Goal: Task Accomplishment & Management: Use online tool/utility

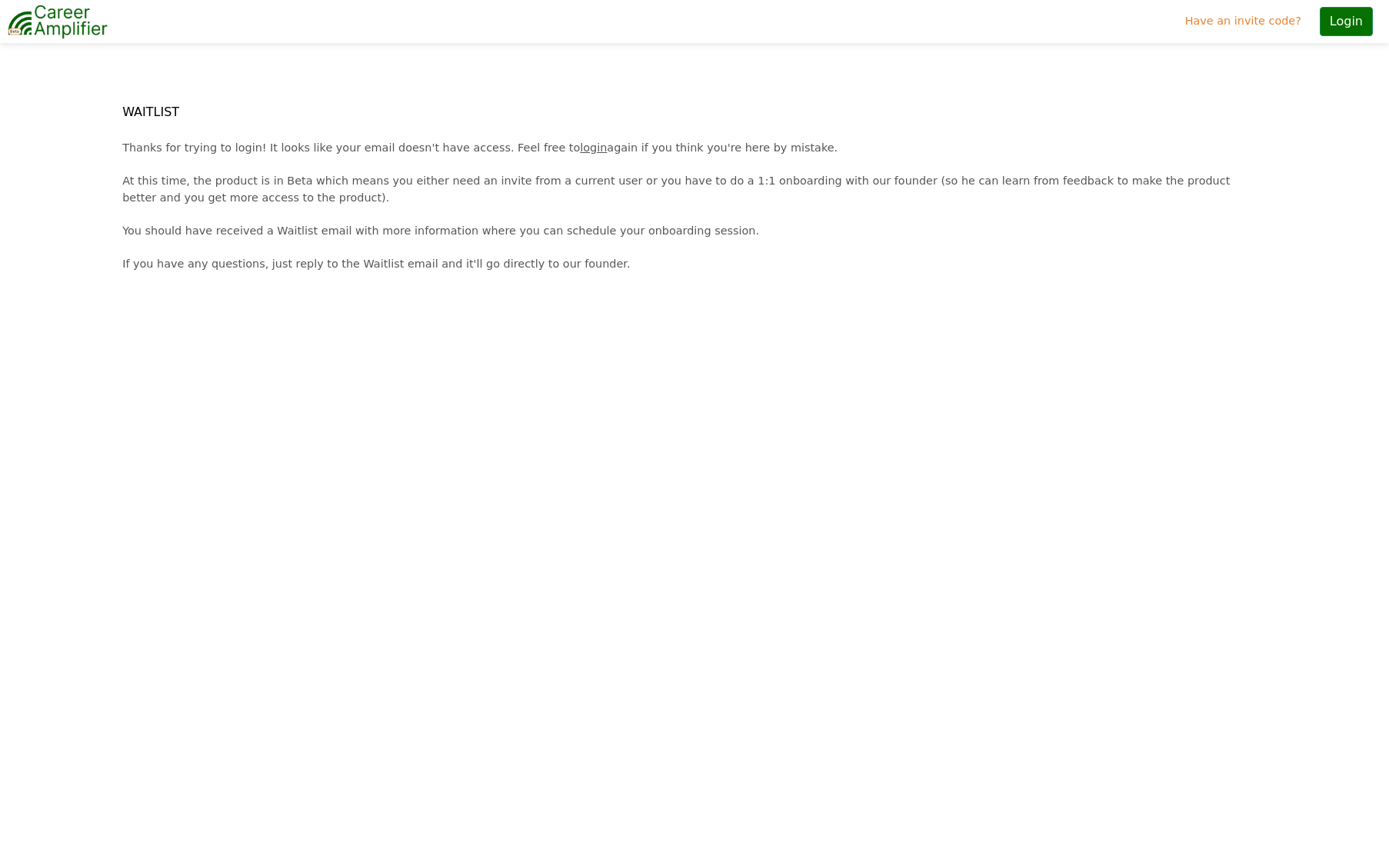
click at [283, 187] on div "Thanks for trying to login! It looks like your email doesn't have access. Feel …" at bounding box center [694, 206] width 1163 height 133
click at [580, 145] on link "login" at bounding box center [593, 147] width 27 height 12
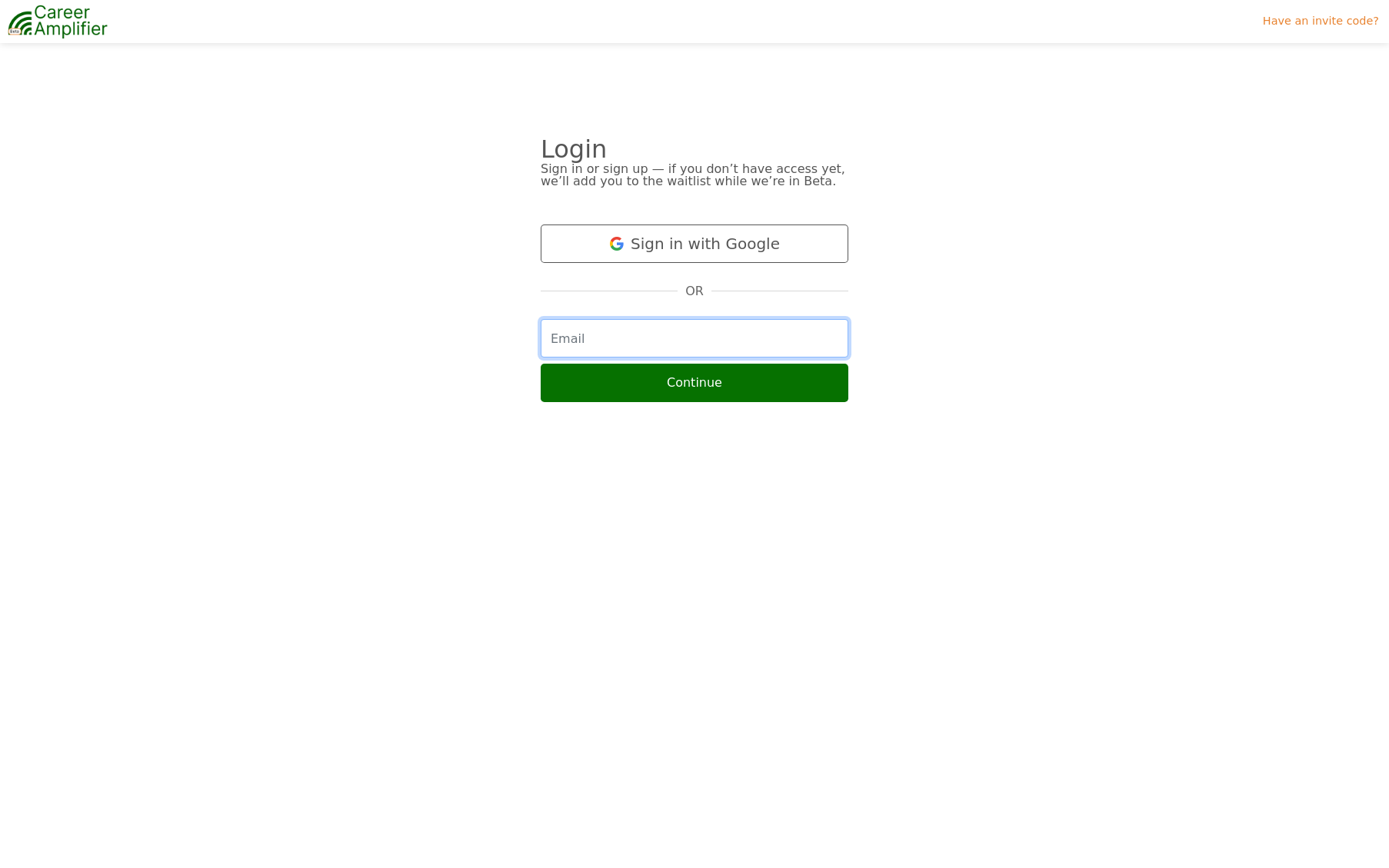
click at [580, 341] on input "email" at bounding box center [694, 338] width 308 height 39
click at [284, 266] on div at bounding box center [171, 223] width 349 height 393
click at [576, 335] on input "email" at bounding box center [694, 338] width 308 height 39
click at [185, 131] on div at bounding box center [171, 223] width 349 height 393
click at [597, 336] on input "email" at bounding box center [694, 338] width 308 height 39
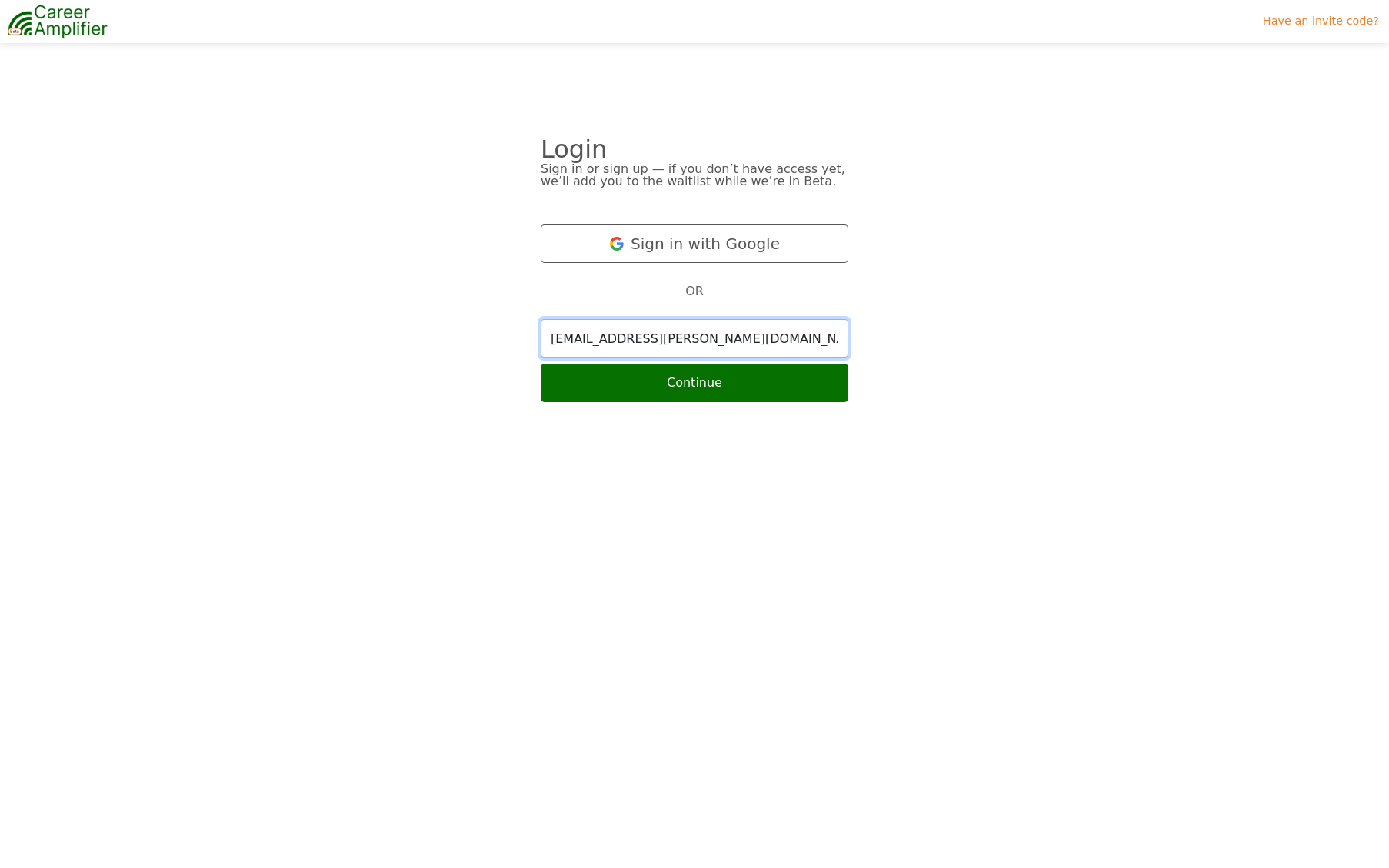
type input "trent@landreth.us"
click at [541, 363] on button "Continue" at bounding box center [694, 382] width 308 height 39
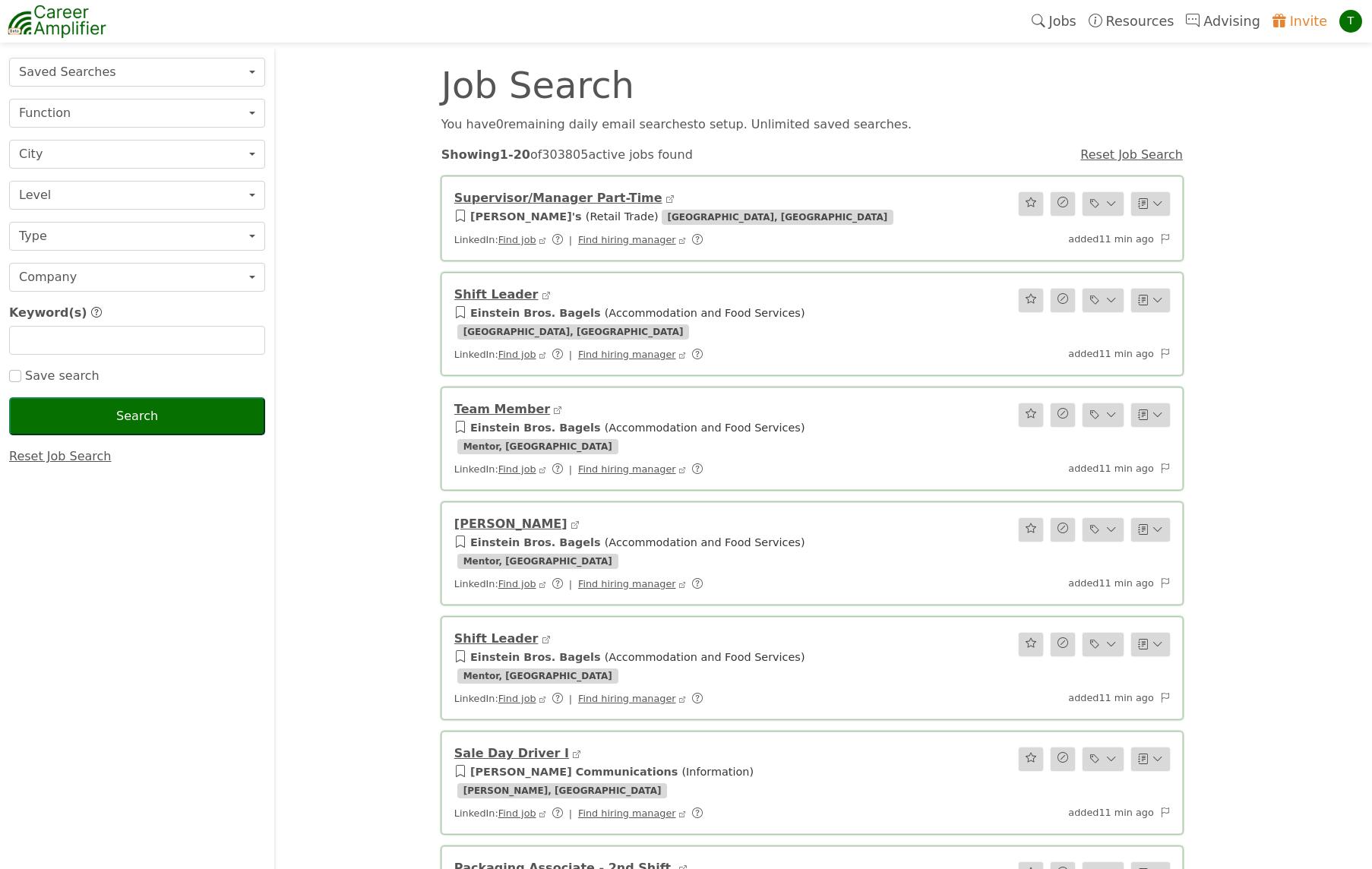
click at [130, 68] on button "Saved Searches" at bounding box center [137, 72] width 256 height 29
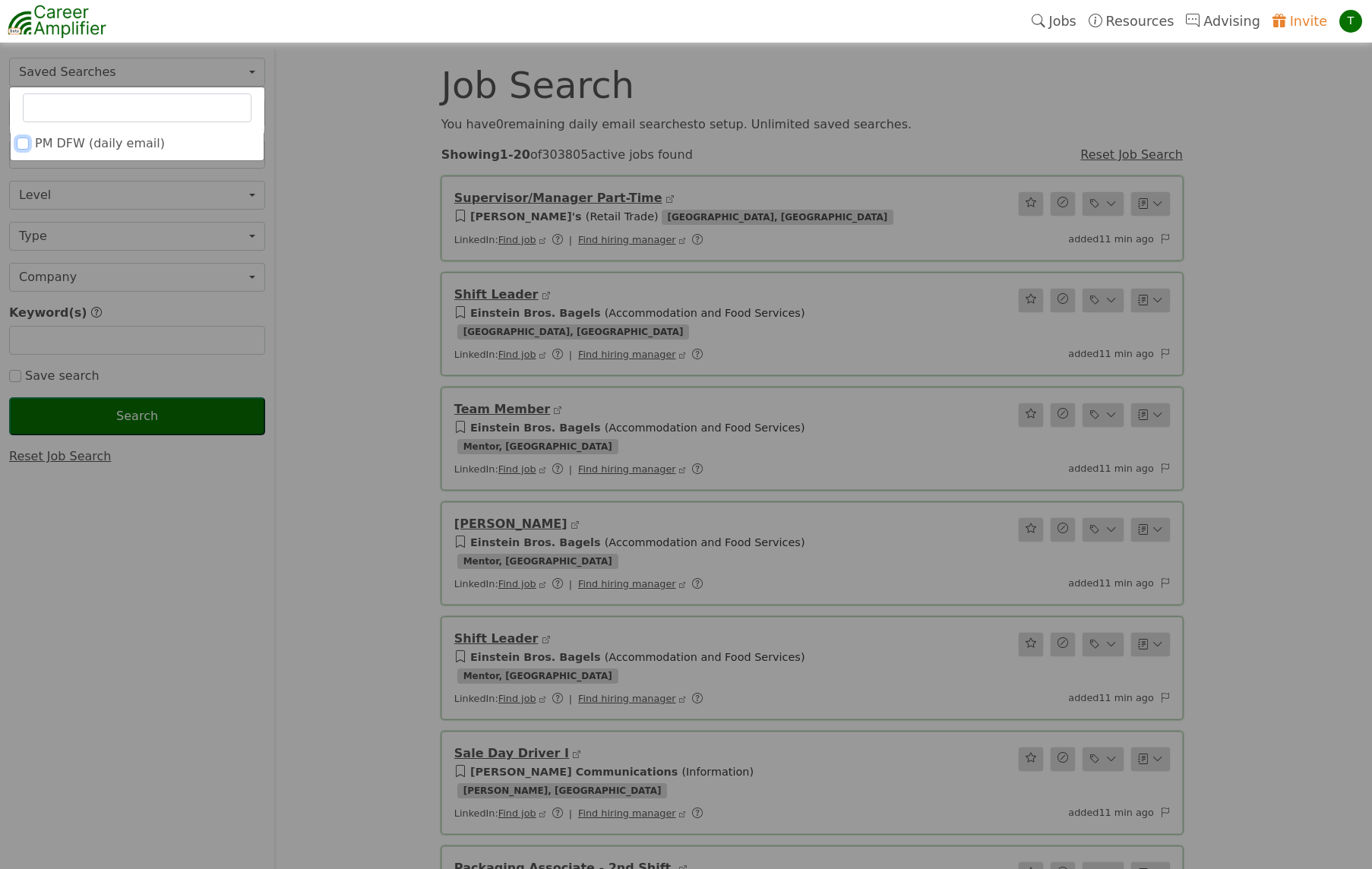
click at [24, 143] on input "PM DFW (daily email)" at bounding box center [22, 143] width 12 height 12
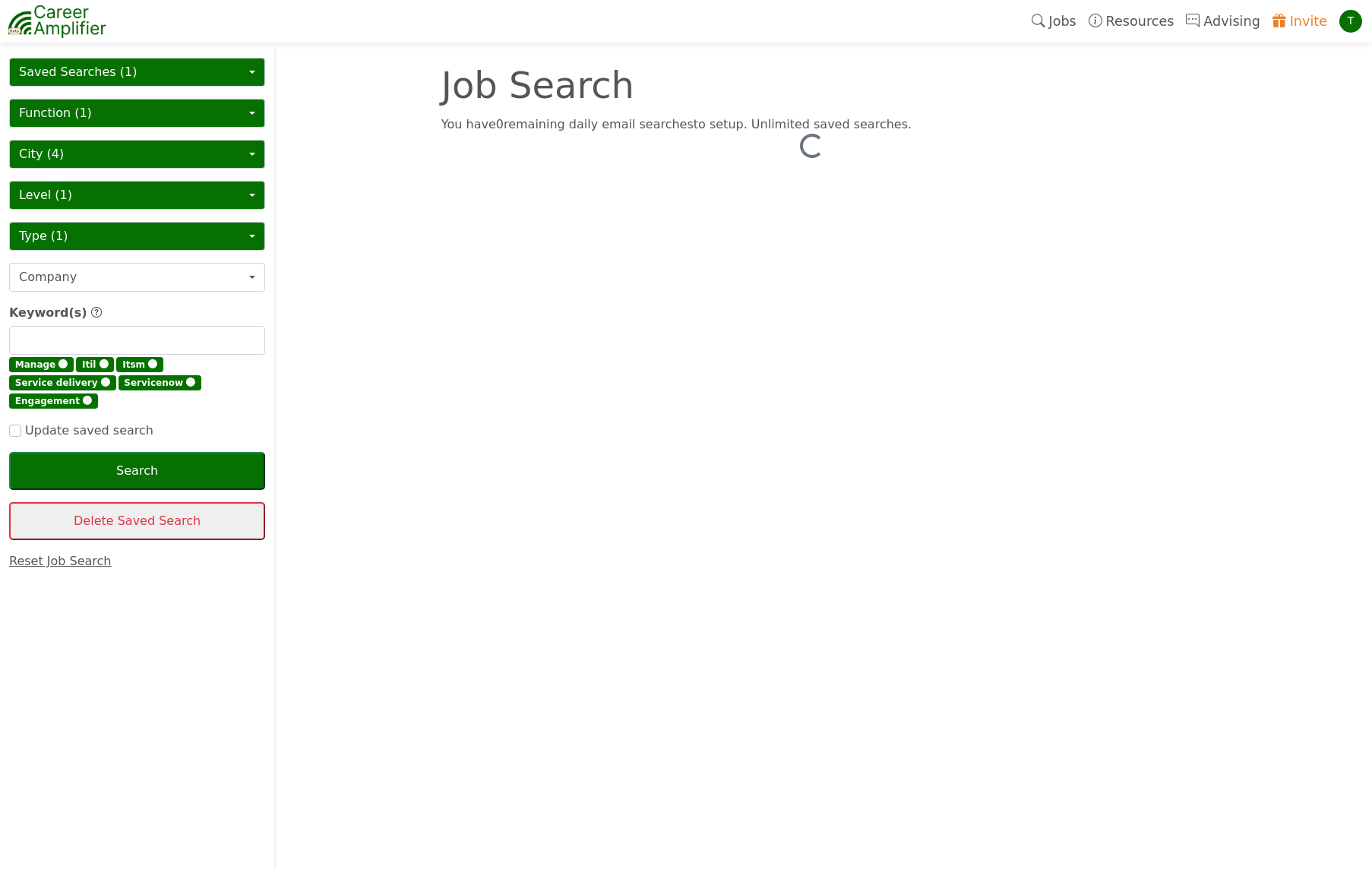
click at [85, 111] on button "Function (1)" at bounding box center [137, 113] width 256 height 29
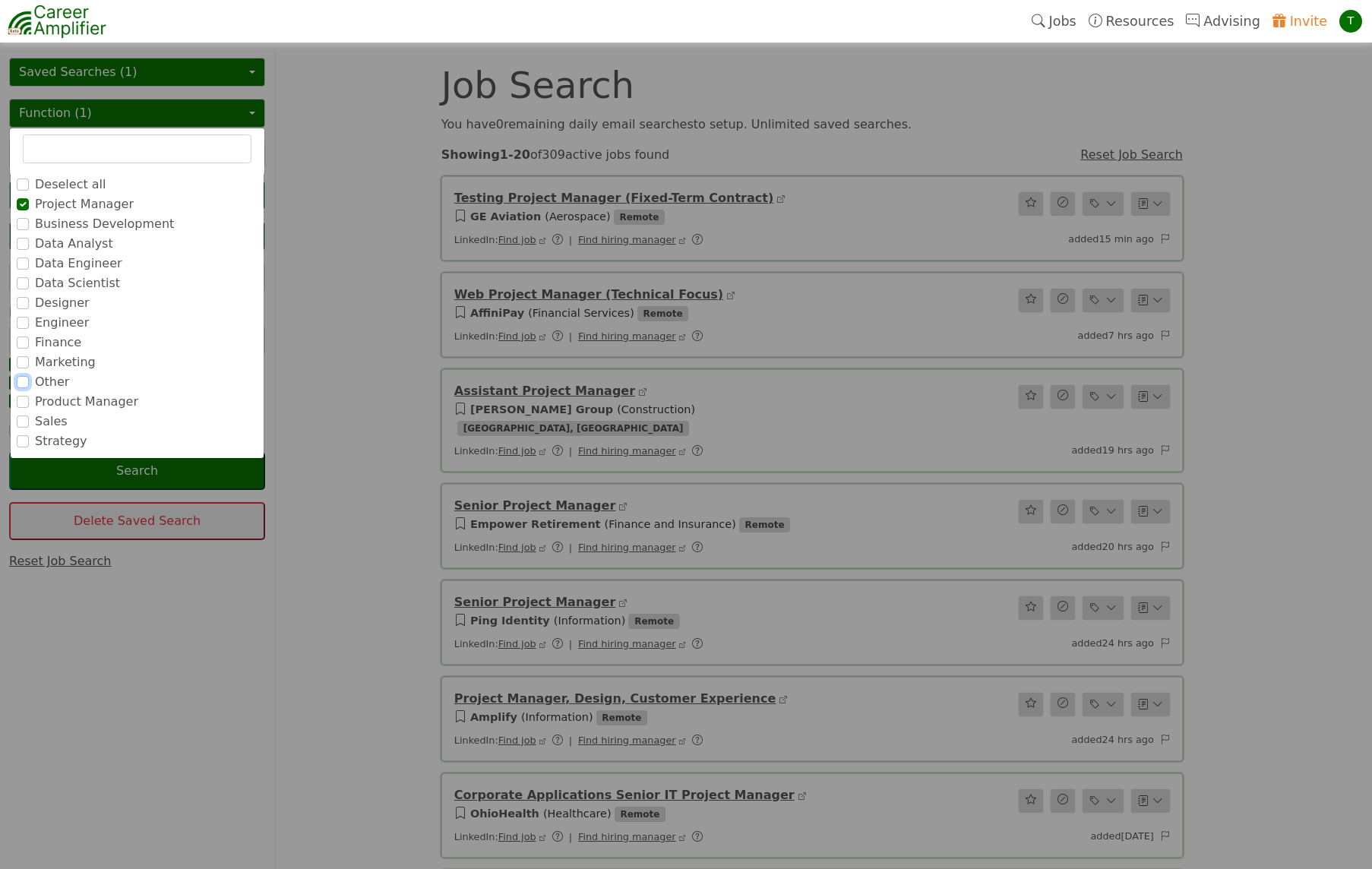
click at [23, 383] on input "Other" at bounding box center [22, 381] width 12 height 12
click at [23, 400] on input "Product Manager" at bounding box center [22, 401] width 12 height 12
click at [22, 265] on input "Business Development" at bounding box center [22, 263] width 12 height 12
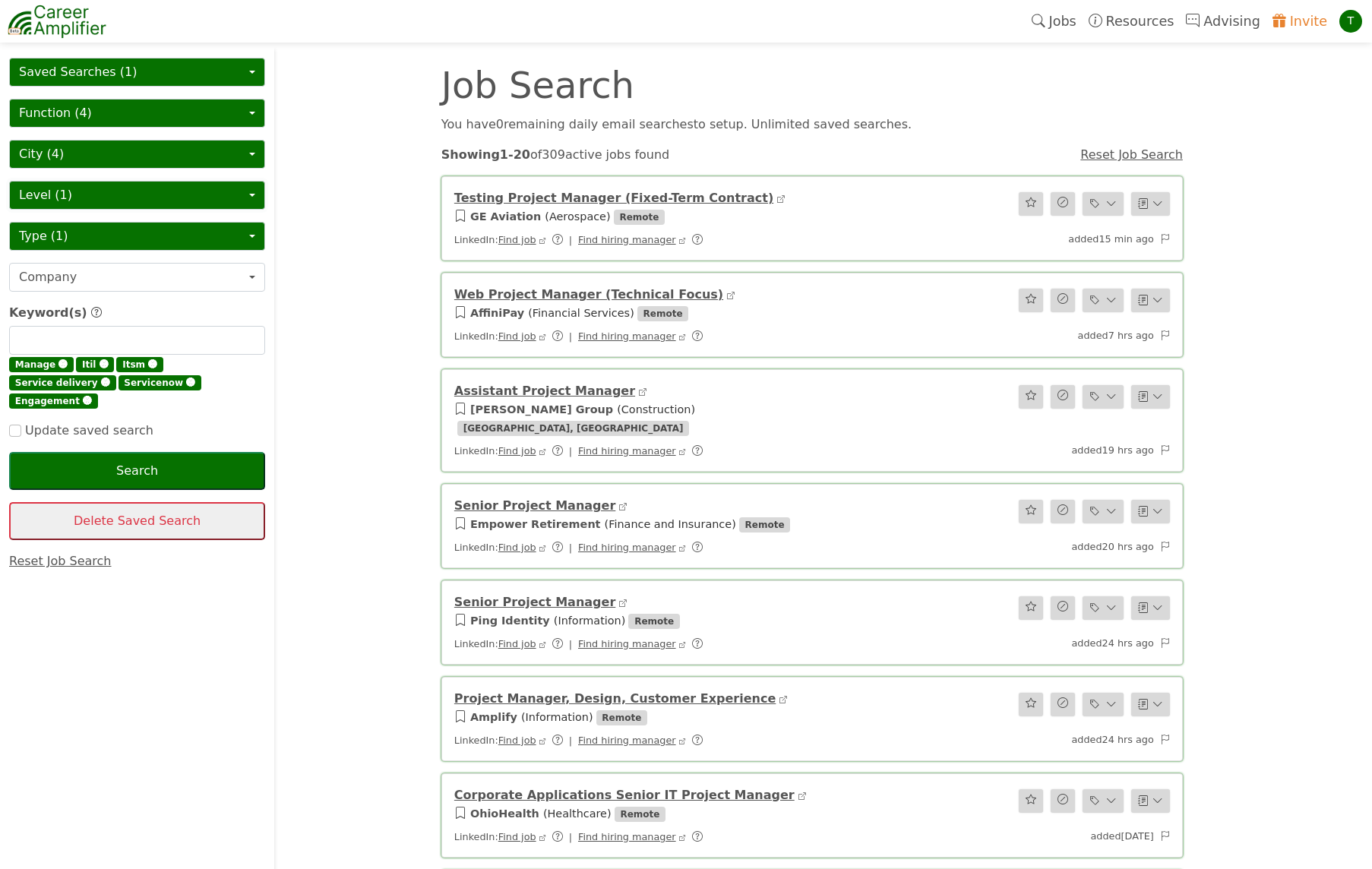
click at [44, 200] on button "Level (1)" at bounding box center [137, 194] width 256 height 29
click at [111, 156] on button "City (4)" at bounding box center [137, 154] width 256 height 29
click at [144, 114] on button "Function (4)" at bounding box center [137, 113] width 256 height 29
click at [118, 238] on button "Type (1)" at bounding box center [137, 235] width 256 height 29
click at [167, 279] on button "Company" at bounding box center [137, 277] width 256 height 29
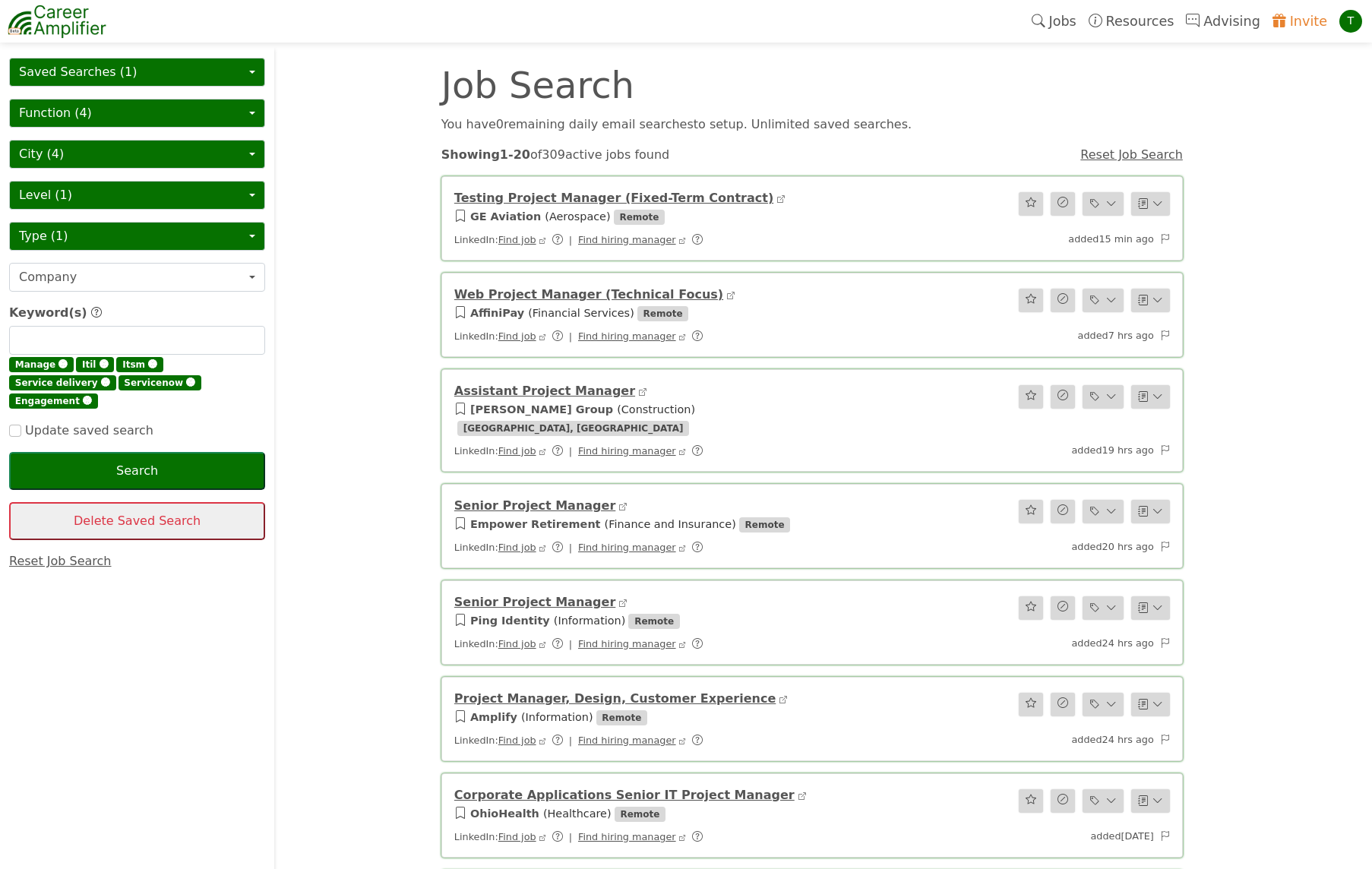
click at [84, 337] on input "text" at bounding box center [137, 340] width 256 height 29
type input "business relationship"
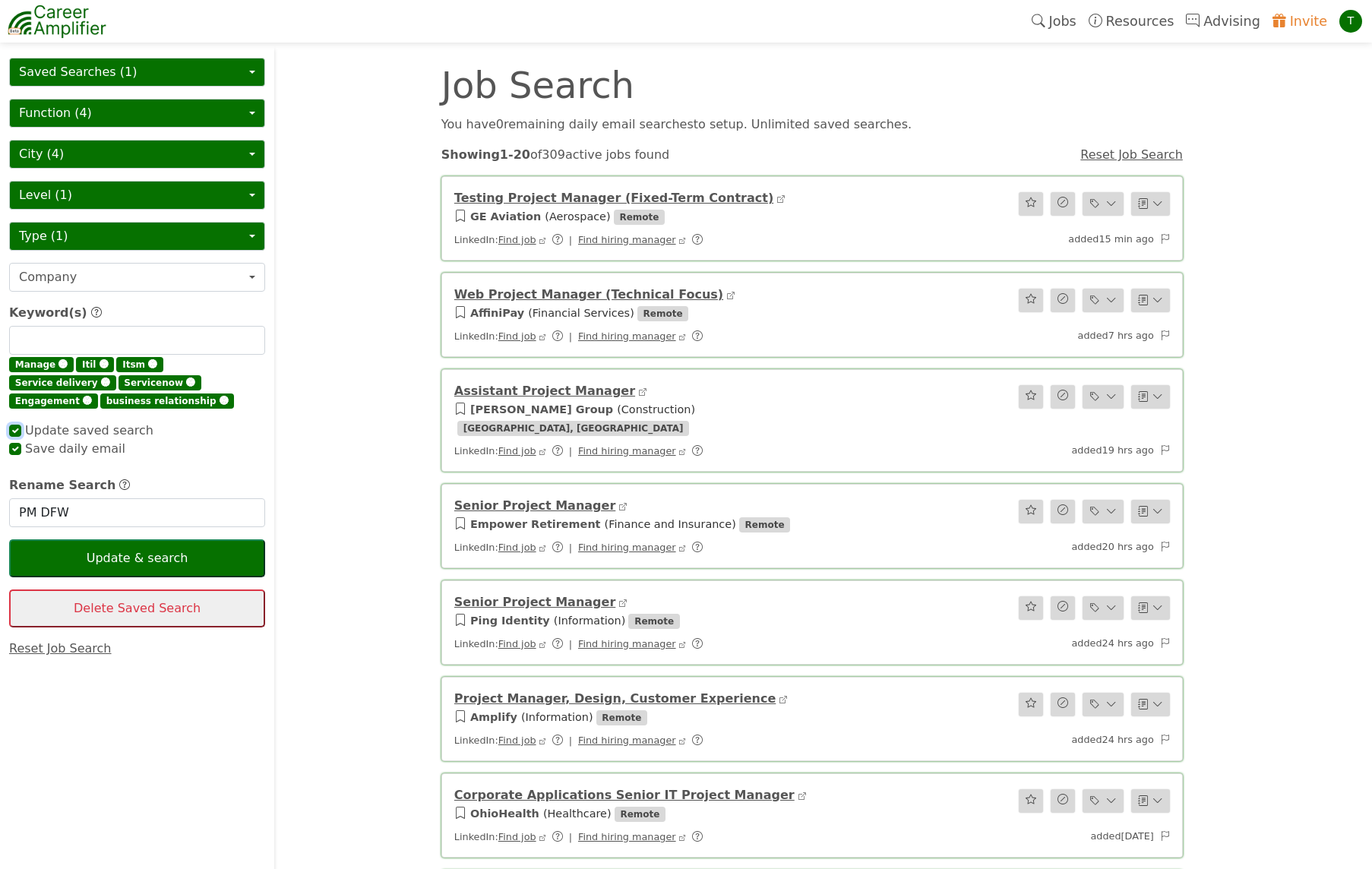
checkbox input "true"
click at [156, 557] on button "Update & search" at bounding box center [137, 558] width 256 height 38
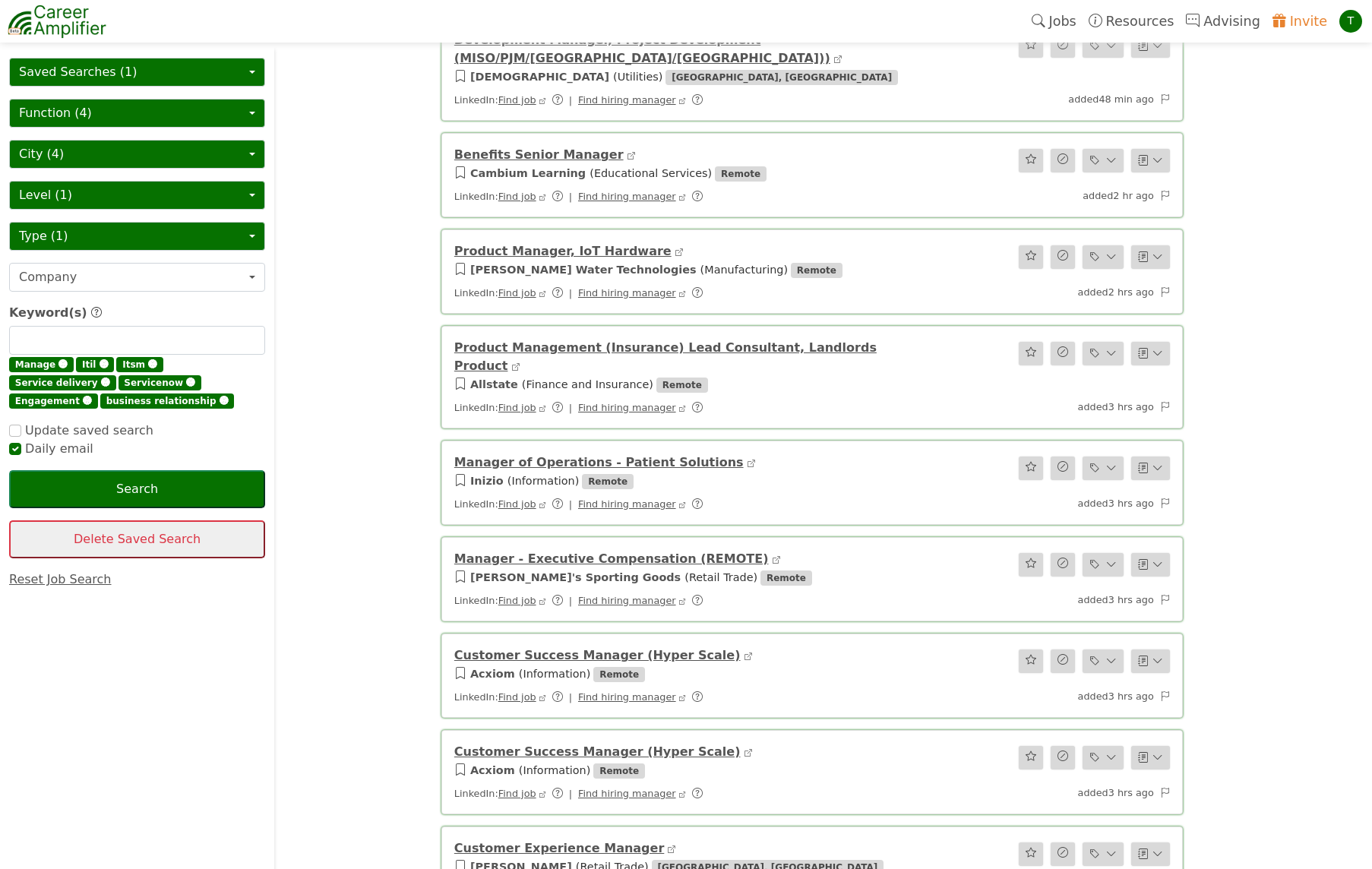
scroll to position [380, 0]
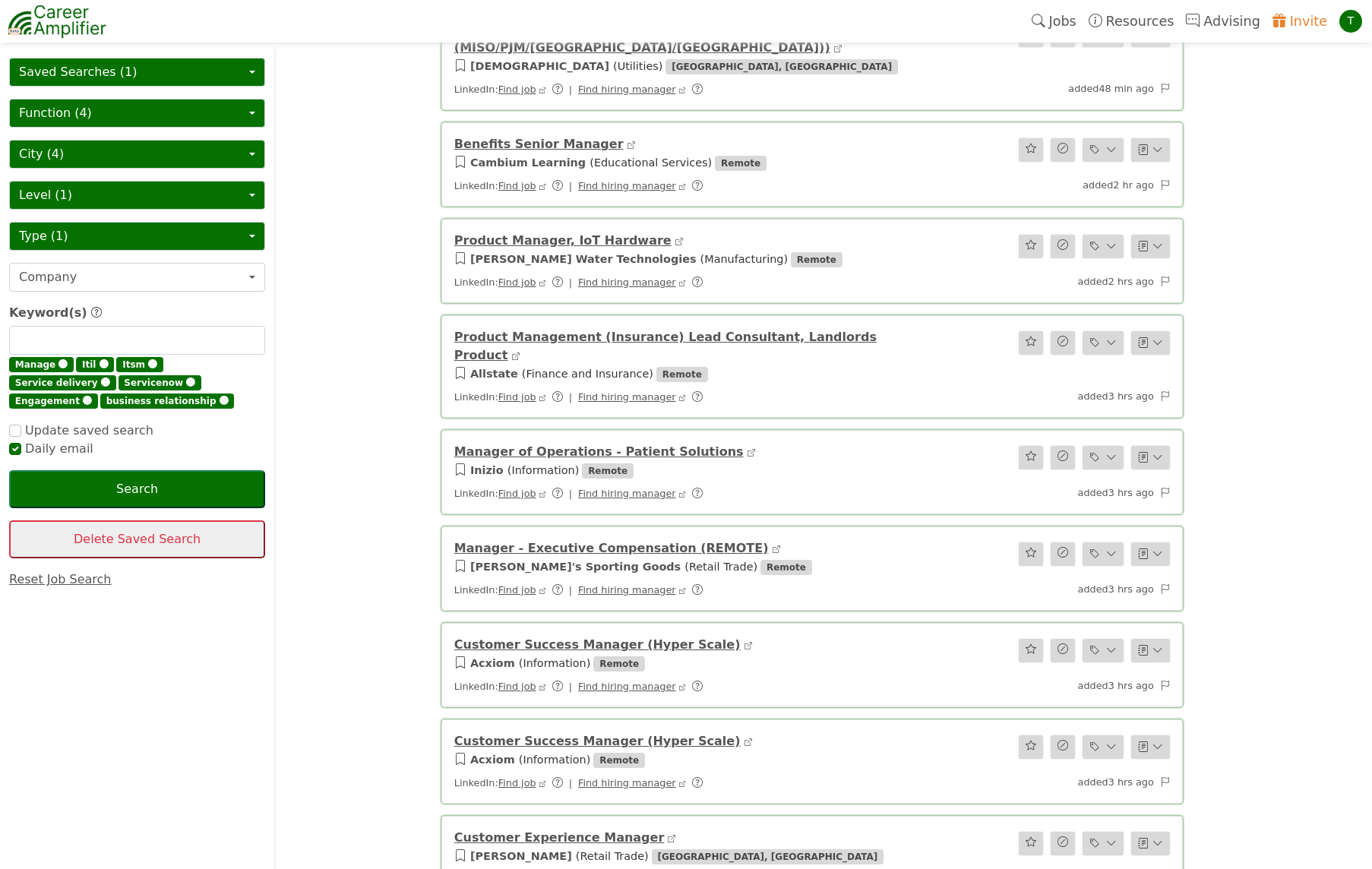
click at [59, 361] on span "🅧" at bounding box center [63, 364] width 9 height 10
checkbox input "true"
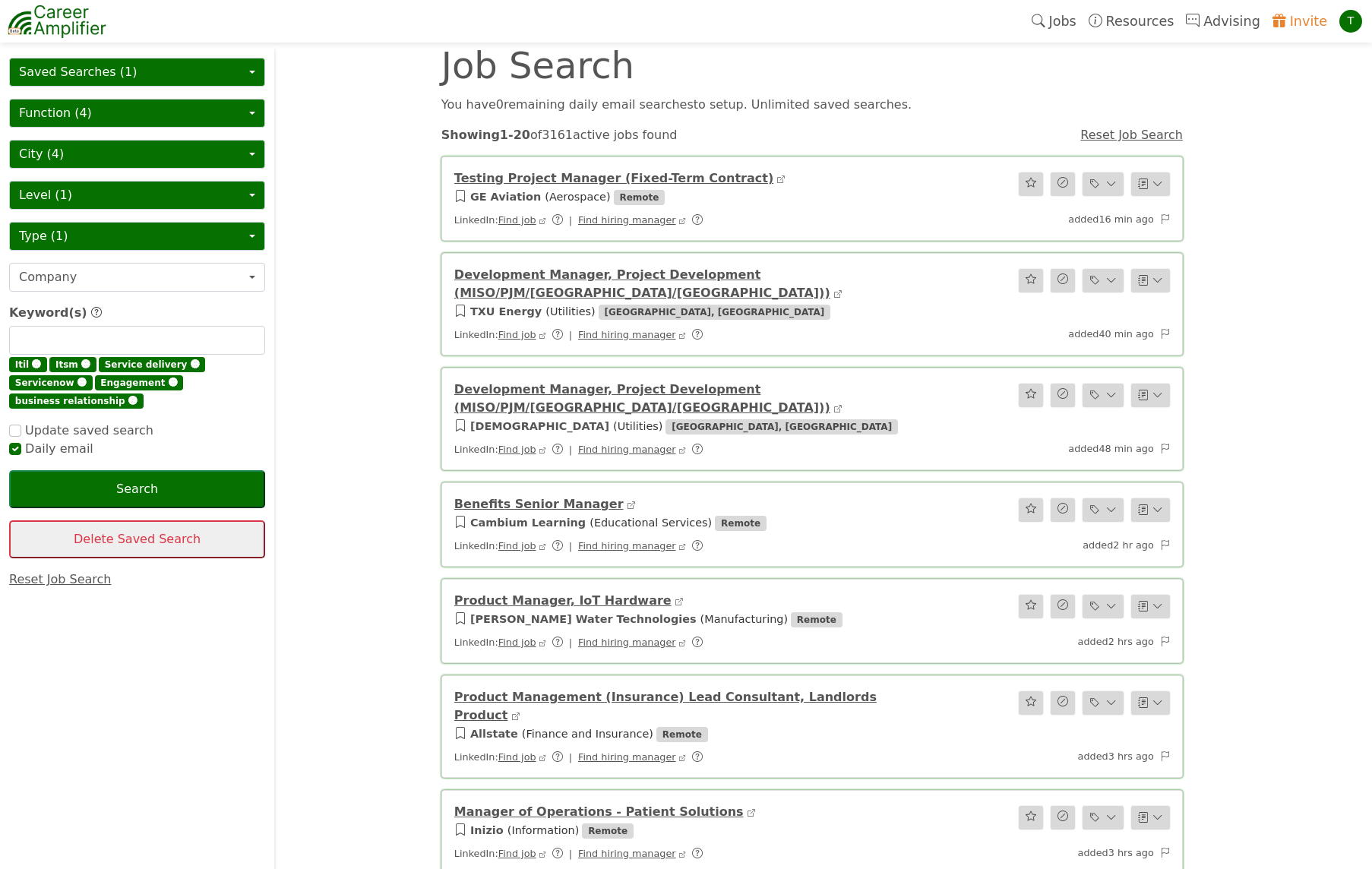
scroll to position [0, 0]
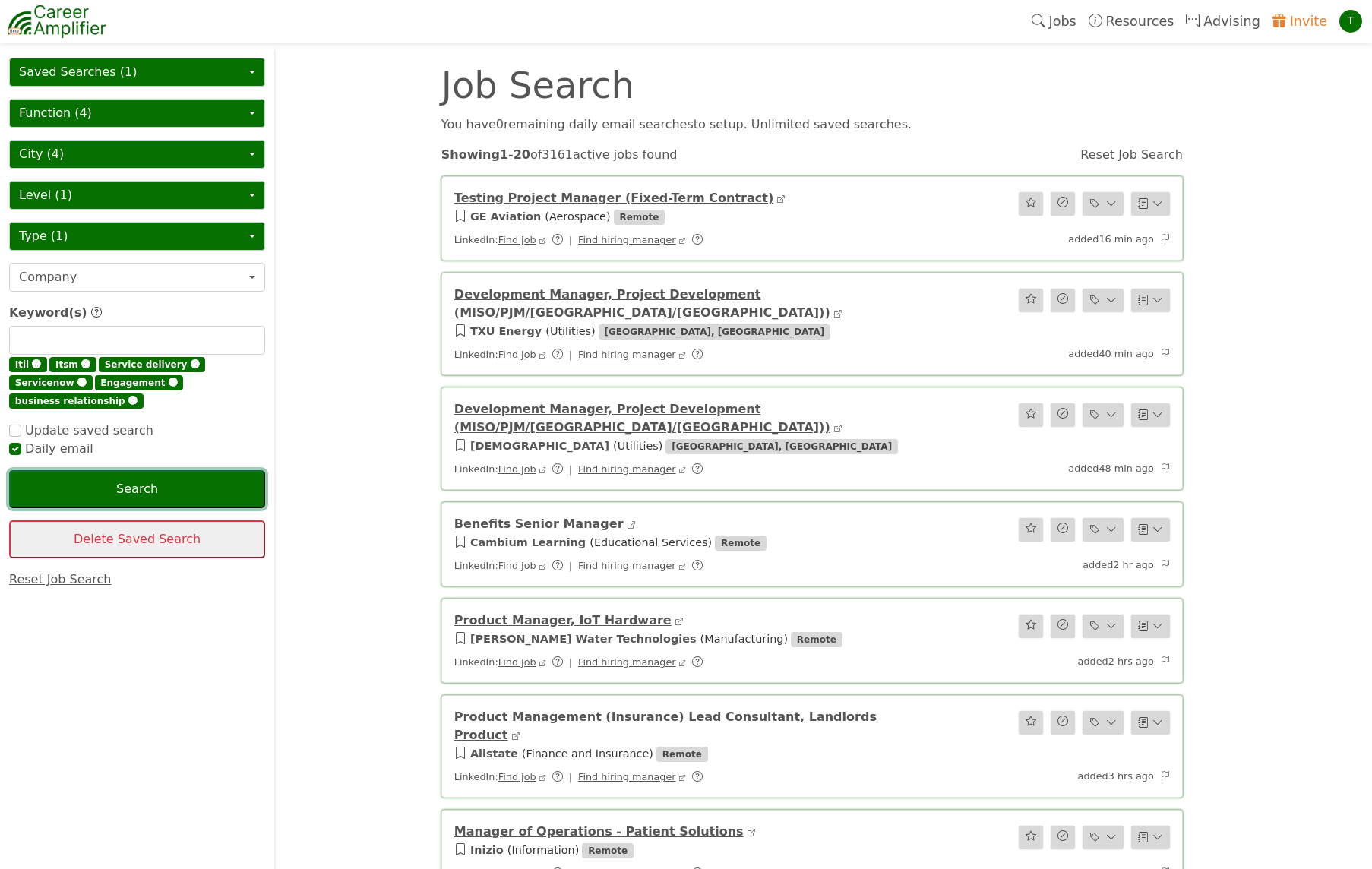
click at [100, 483] on button "Search" at bounding box center [137, 488] width 256 height 38
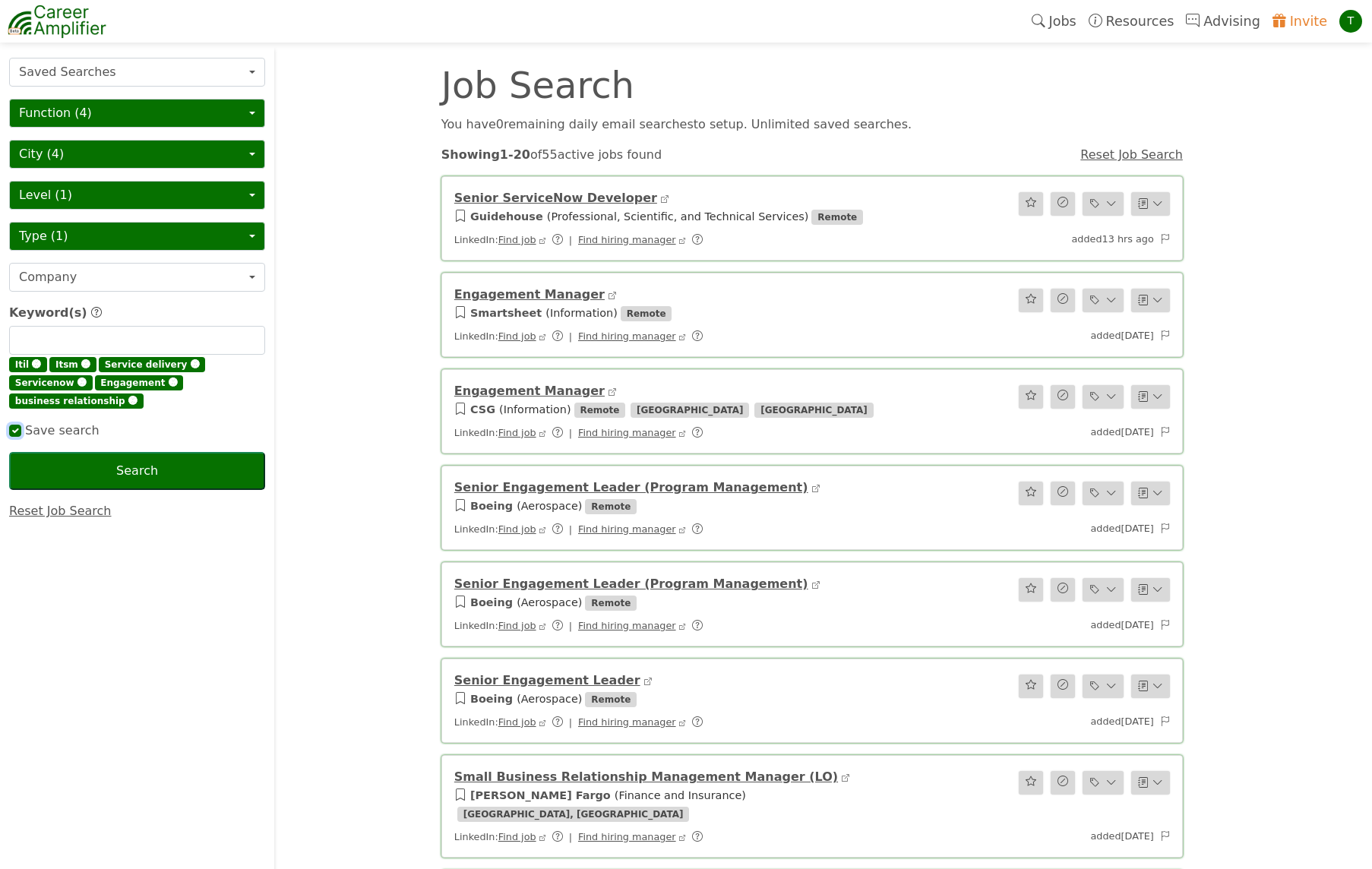
click at [19, 413] on form "Saved Searches PM DFW (daily email) Function (4) Deselect all Business Developm…" at bounding box center [137, 288] width 256 height 462
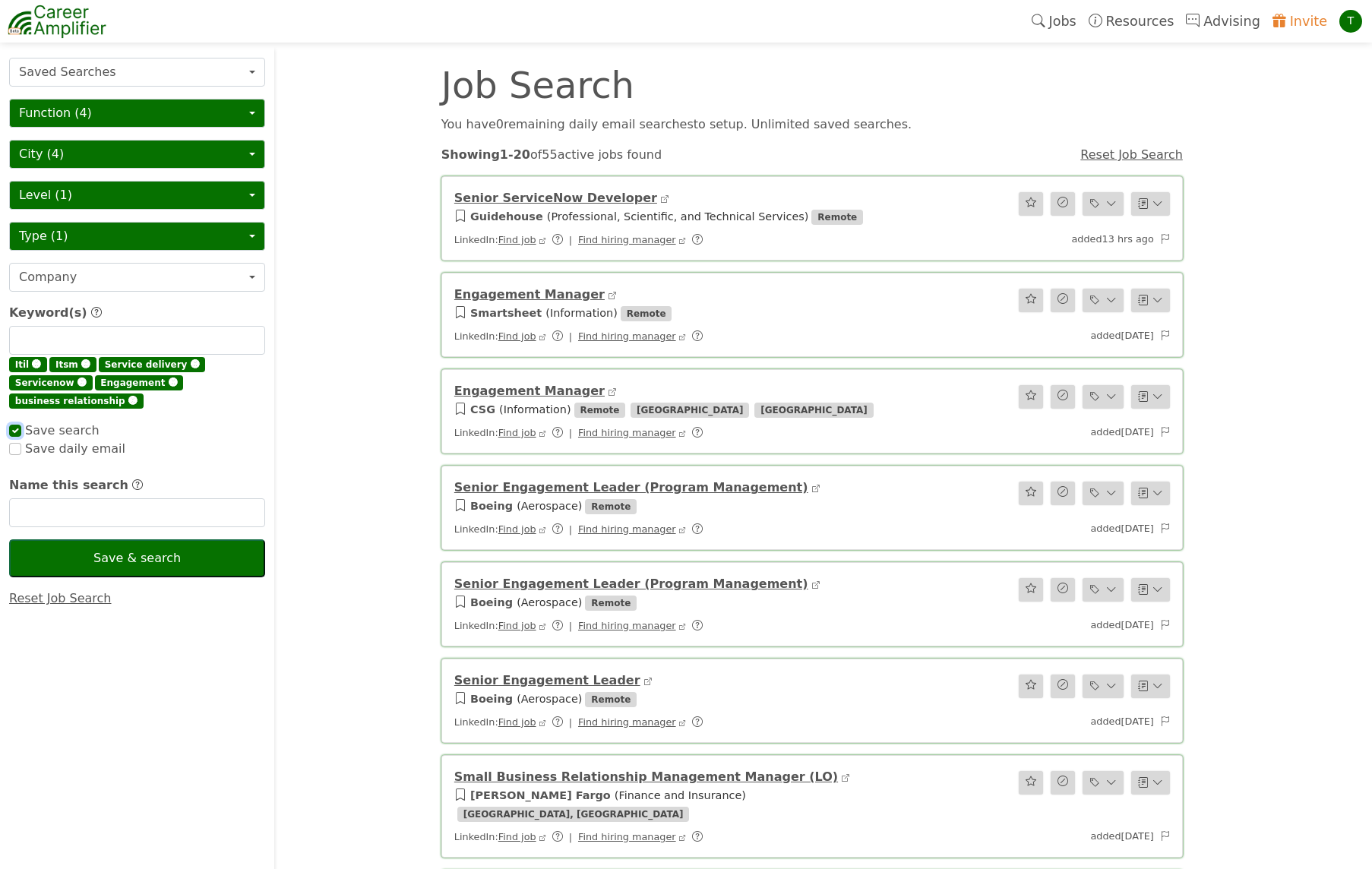
click at [18, 431] on input "checkbox" at bounding box center [15, 430] width 12 height 12
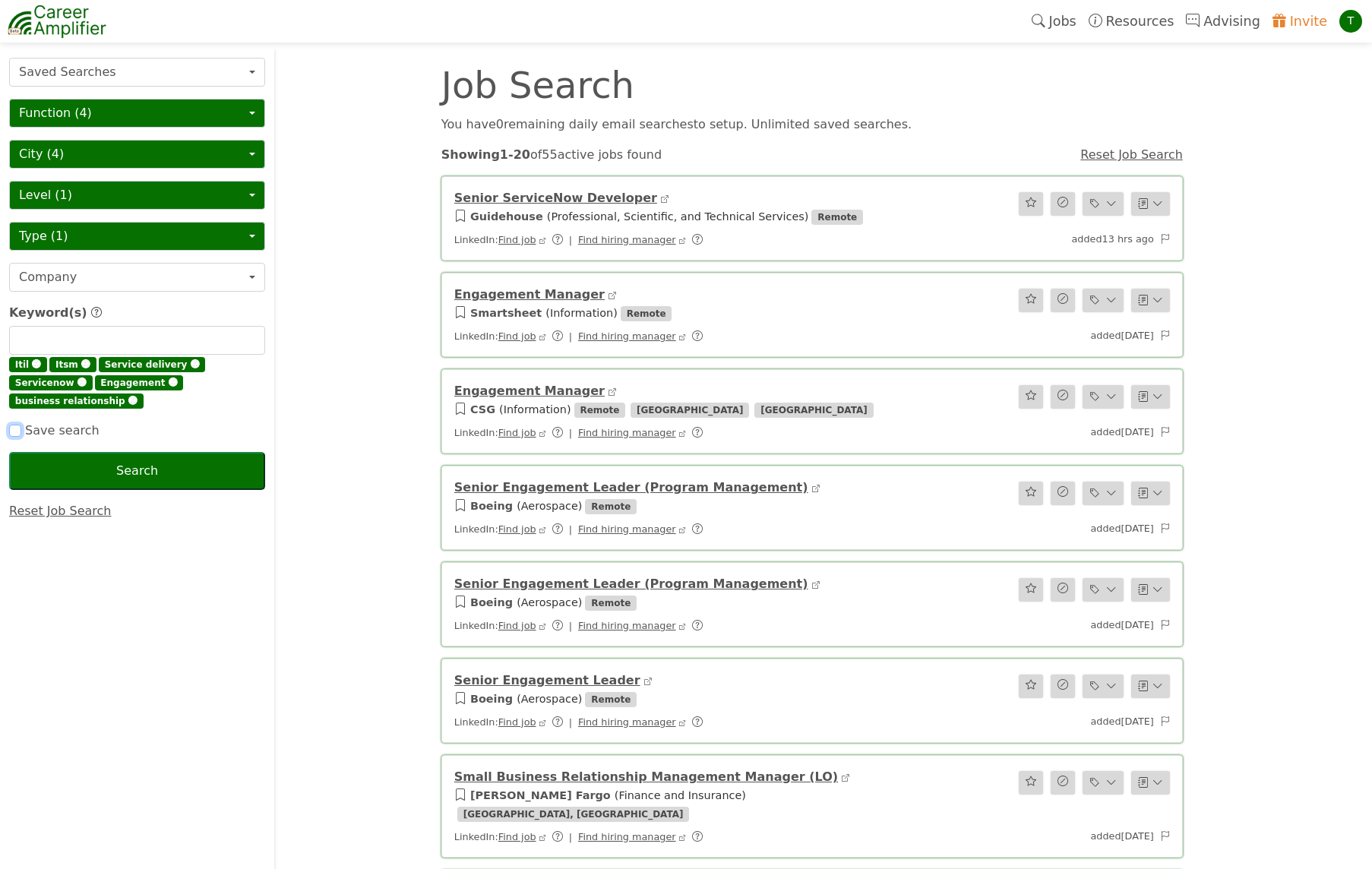
click at [18, 424] on input "checkbox" at bounding box center [15, 430] width 12 height 12
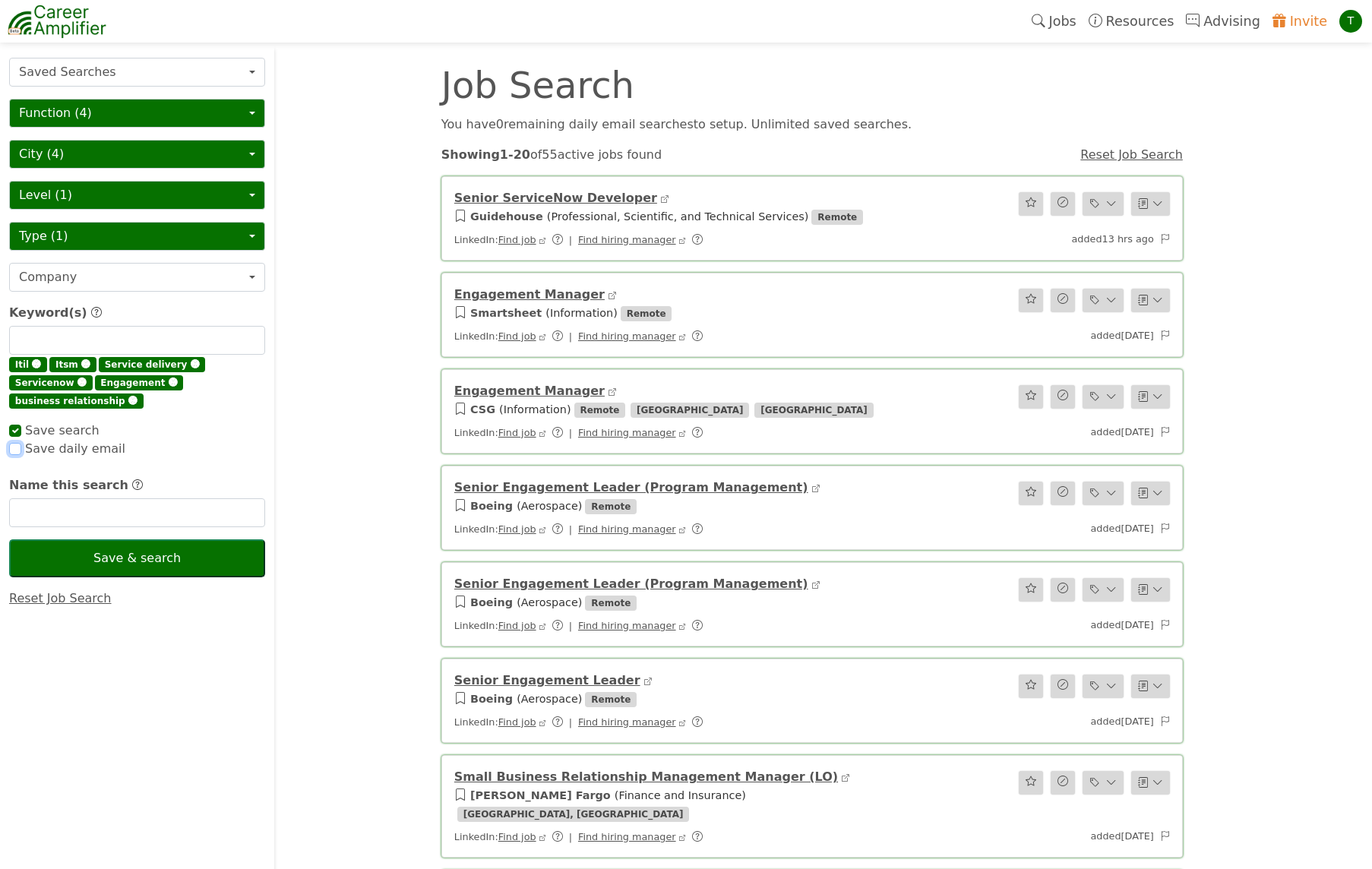
checkbox input "true"
click at [15, 449] on input "checkbox" at bounding box center [15, 448] width 12 height 12
checkbox input "true"
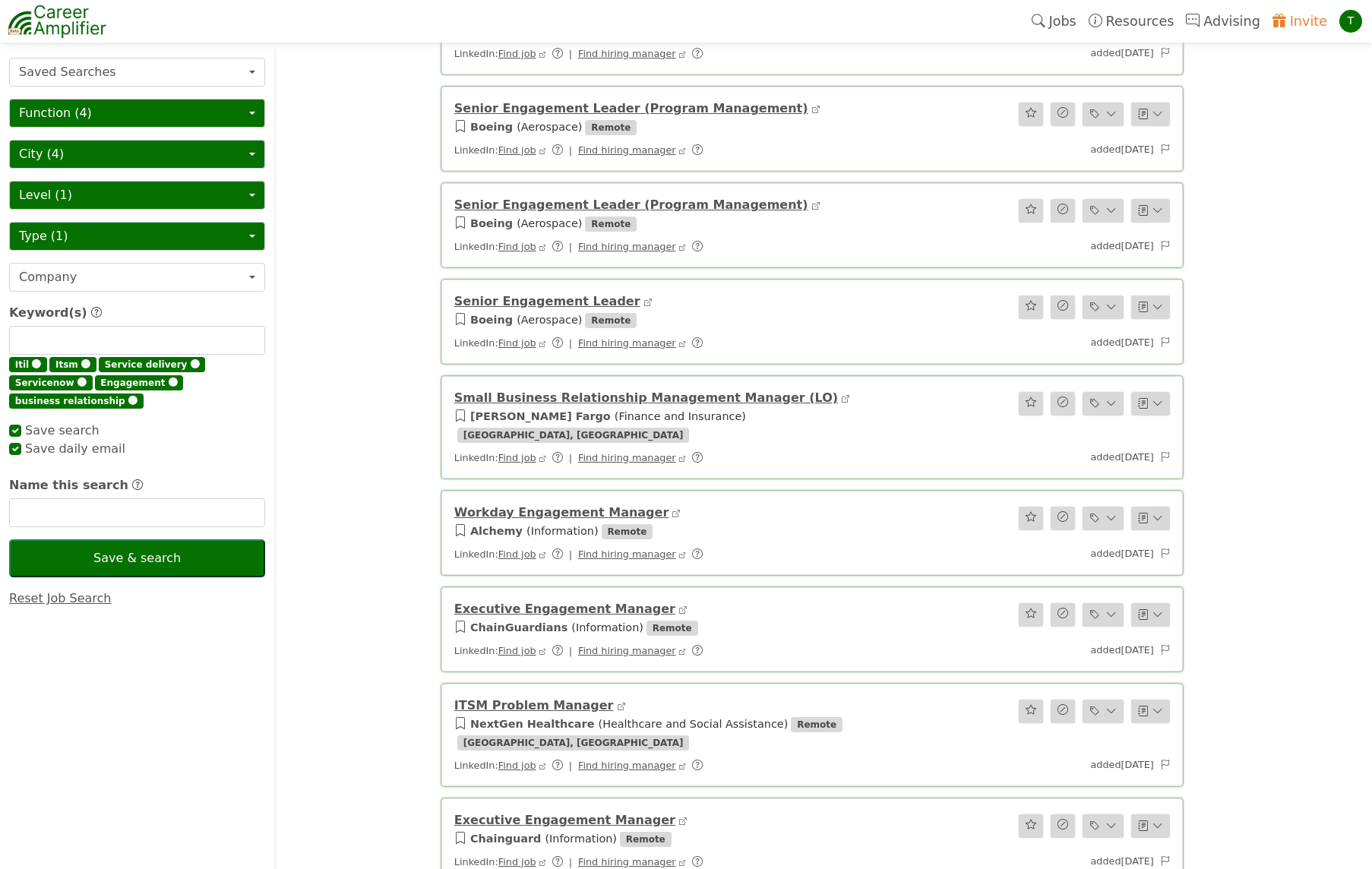
scroll to position [380, 0]
